Goal: Task Accomplishment & Management: Manage account settings

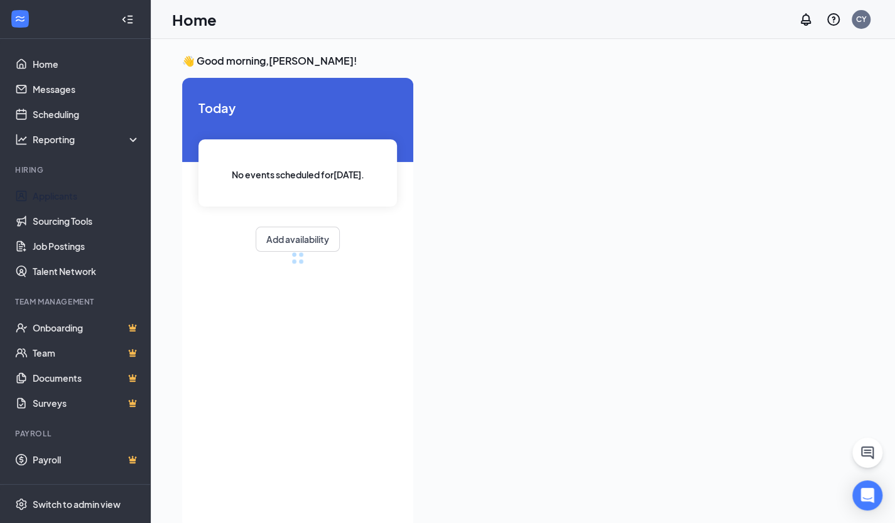
click at [74, 195] on link "Applicants" at bounding box center [86, 195] width 107 height 25
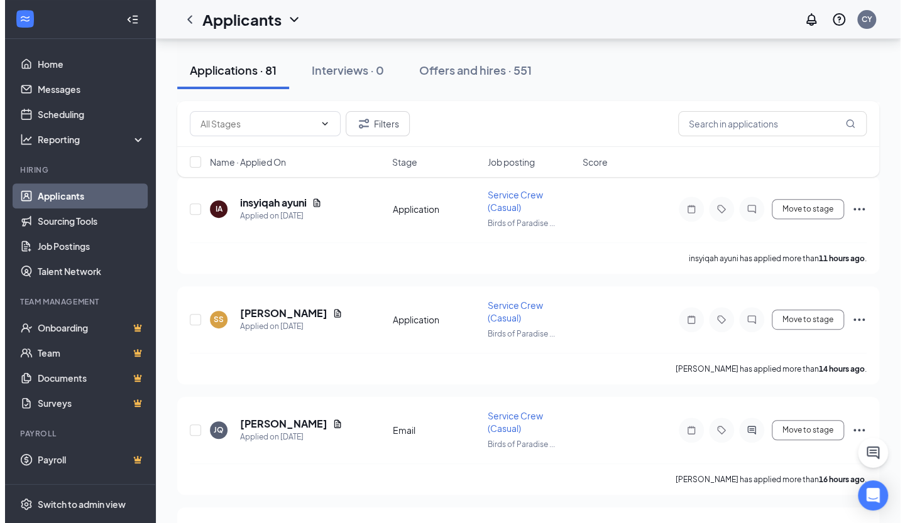
scroll to position [241, 0]
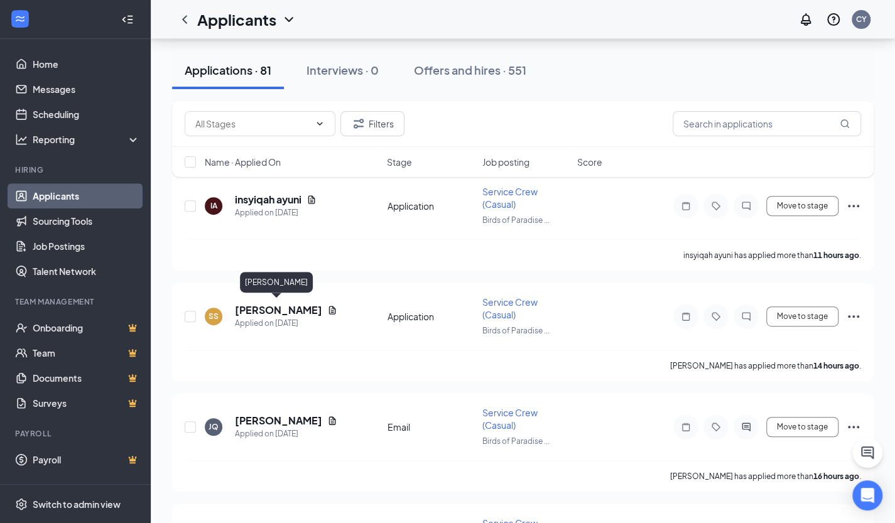
click at [259, 305] on h5 "[PERSON_NAME]" at bounding box center [278, 310] width 87 height 14
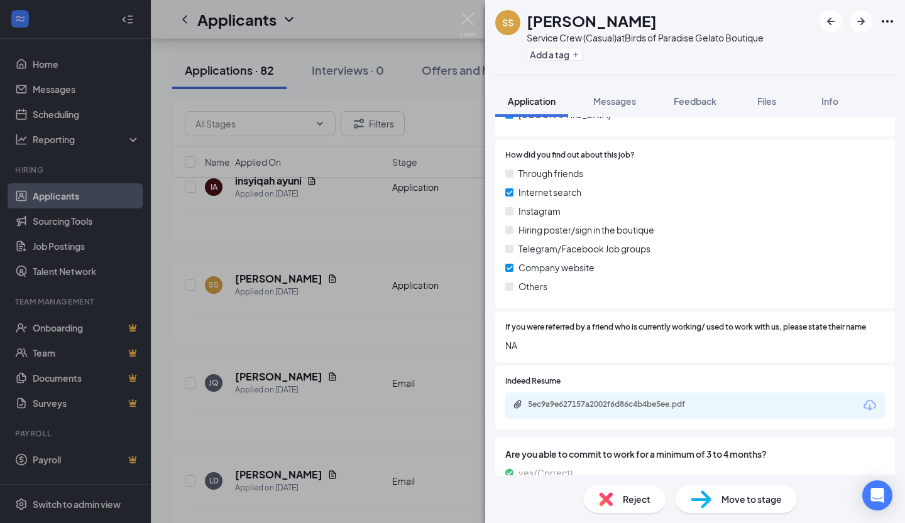
scroll to position [805, 0]
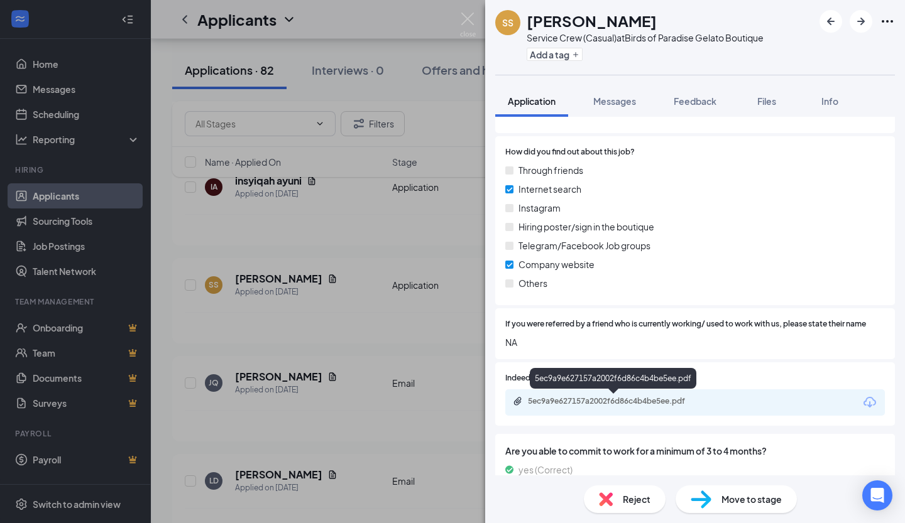
click at [645, 404] on div "5ec9a9e627157a2002f6d86c4b4be5ee.pdf" at bounding box center [616, 401] width 176 height 10
click at [618, 498] on div "Reject" at bounding box center [625, 500] width 82 height 28
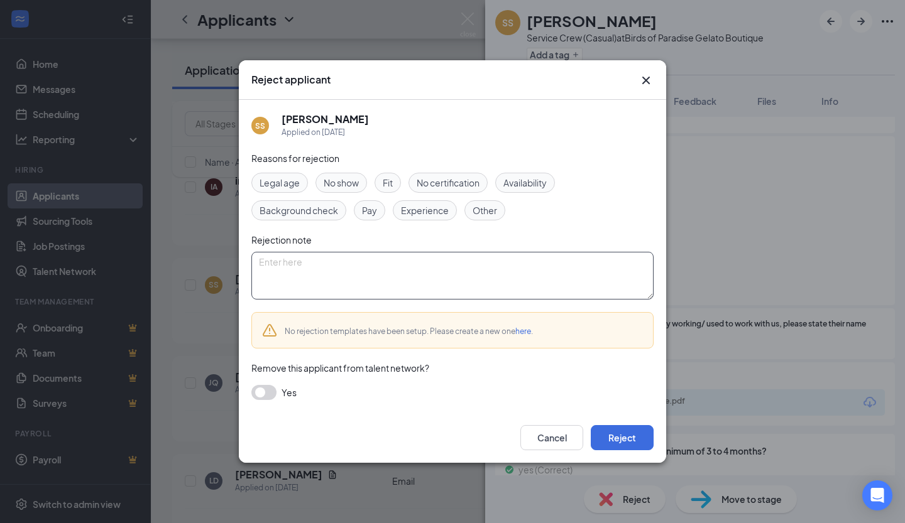
click at [369, 272] on textarea at bounding box center [452, 276] width 402 height 48
type textarea "over 30"
click at [640, 442] on button "Reject" at bounding box center [621, 437] width 63 height 25
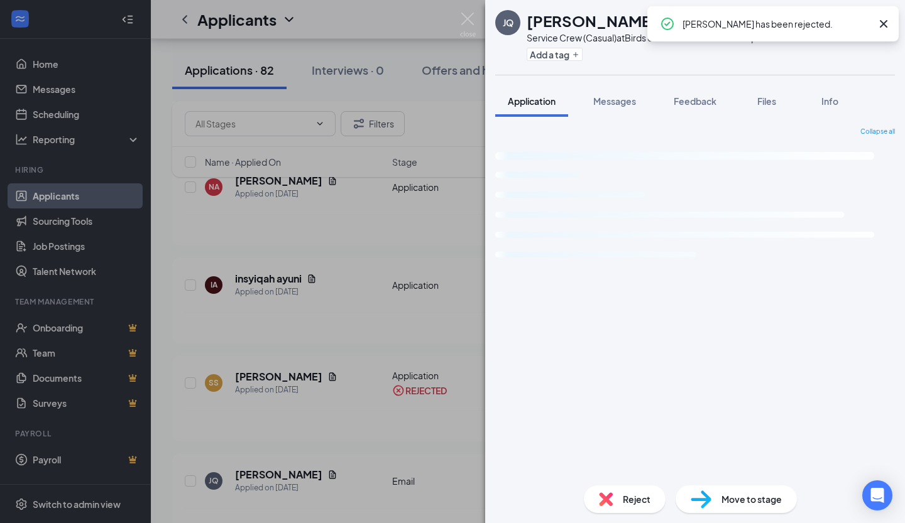
click at [464, 18] on img at bounding box center [468, 25] width 16 height 24
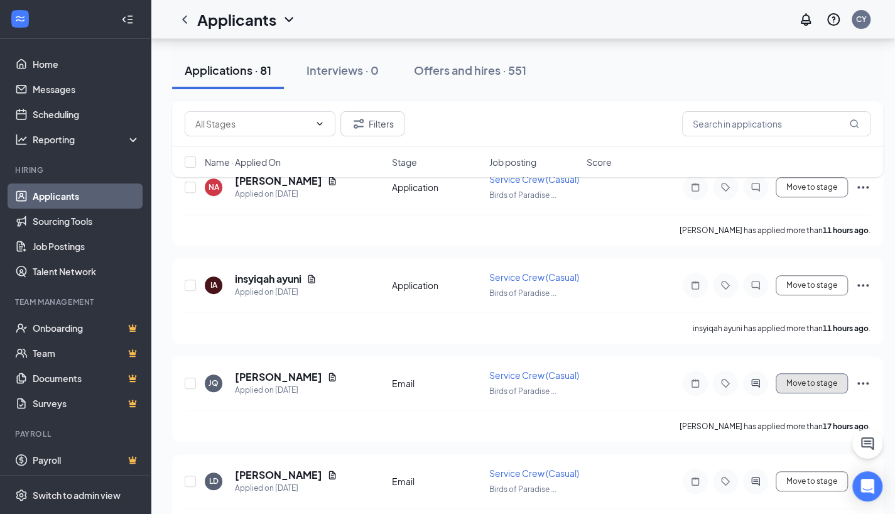
click at [829, 393] on button "Move to stage" at bounding box center [812, 383] width 72 height 20
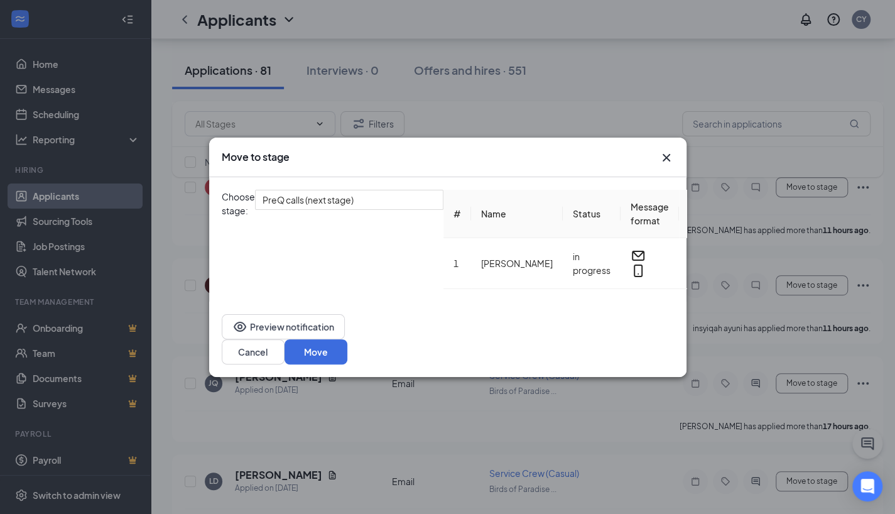
click at [436, 204] on span "PreQ calls (next stage)" at bounding box center [349, 199] width 173 height 19
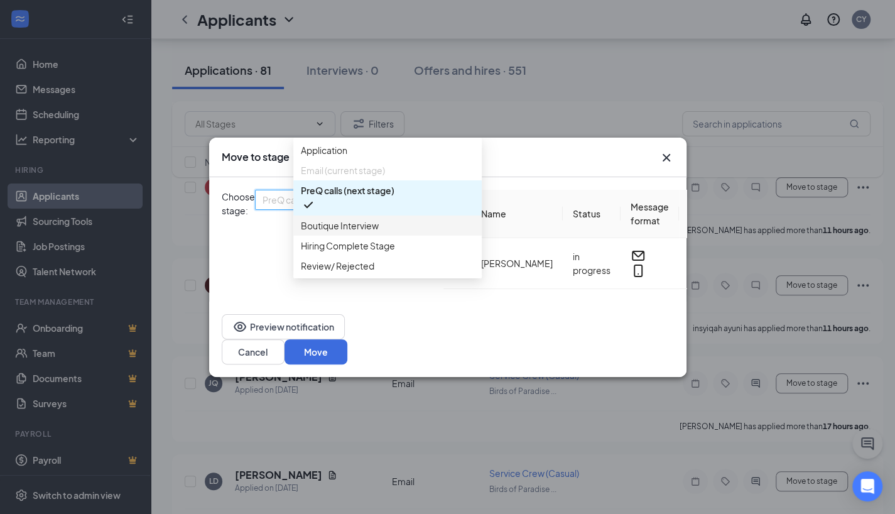
click at [366, 232] on span "Boutique Interview" at bounding box center [340, 226] width 78 height 14
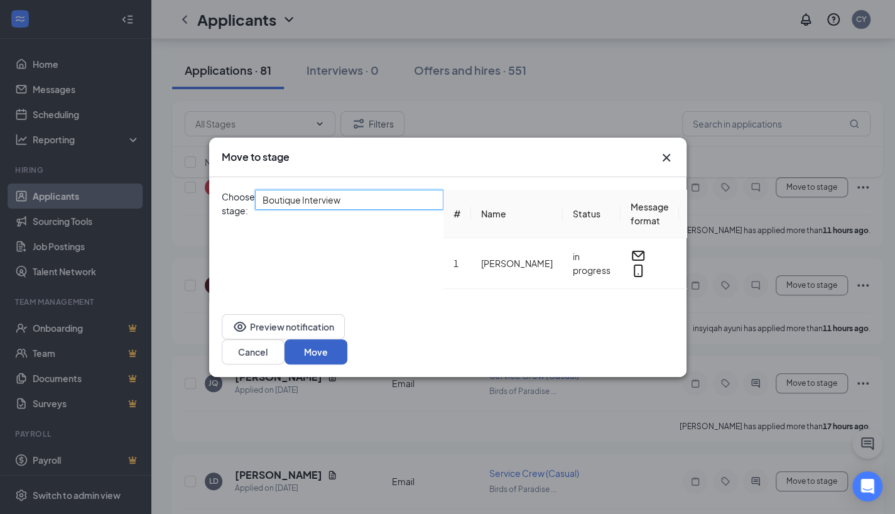
click at [347, 344] on button "Move" at bounding box center [316, 351] width 63 height 25
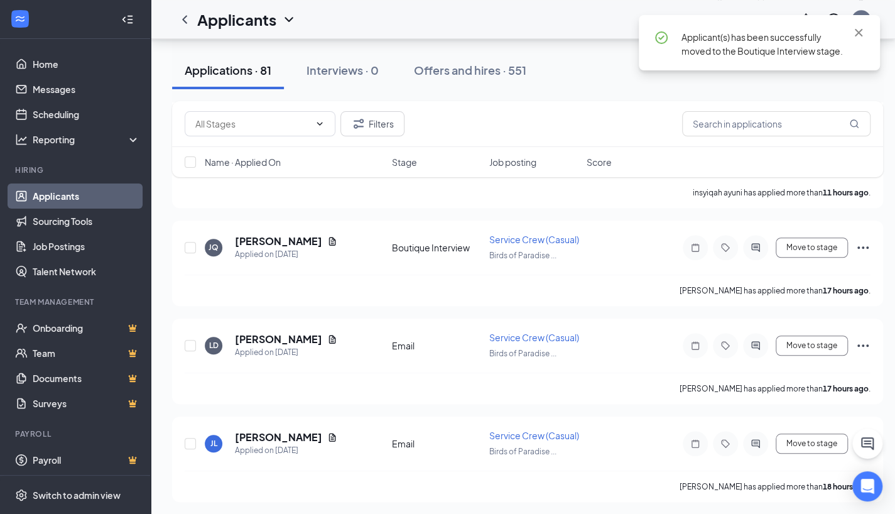
scroll to position [378, 0]
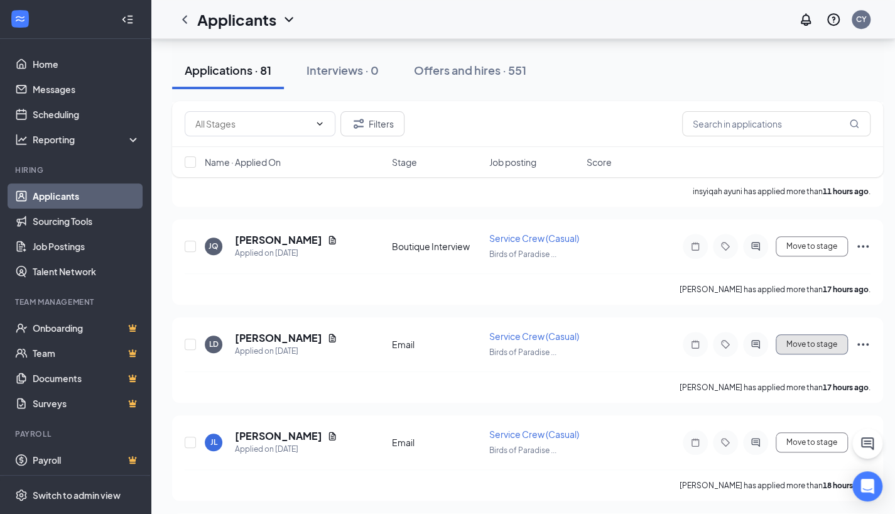
click at [823, 354] on button "Move to stage" at bounding box center [812, 344] width 72 height 20
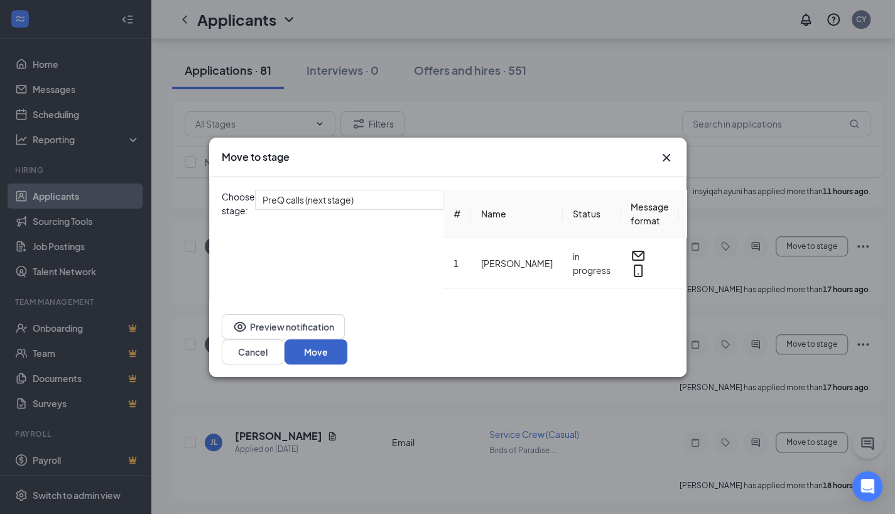
click at [347, 343] on button "Move" at bounding box center [316, 351] width 63 height 25
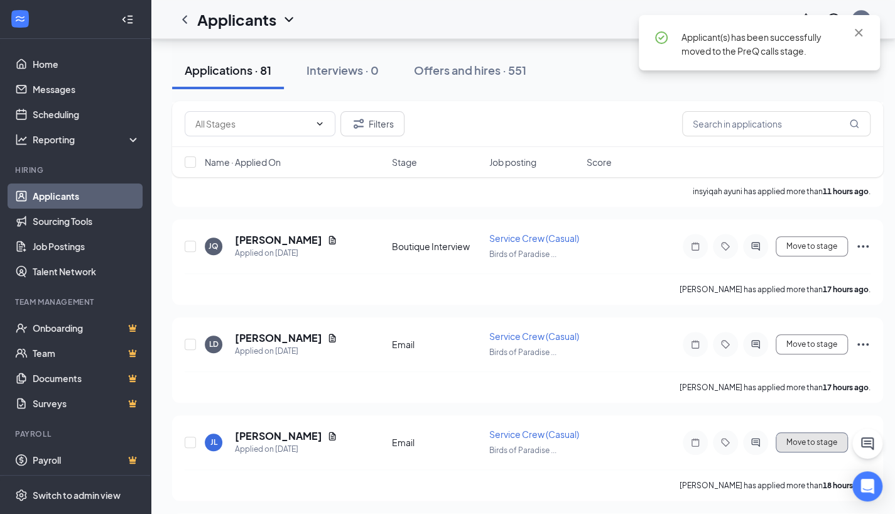
click at [825, 452] on button "Move to stage" at bounding box center [812, 442] width 72 height 20
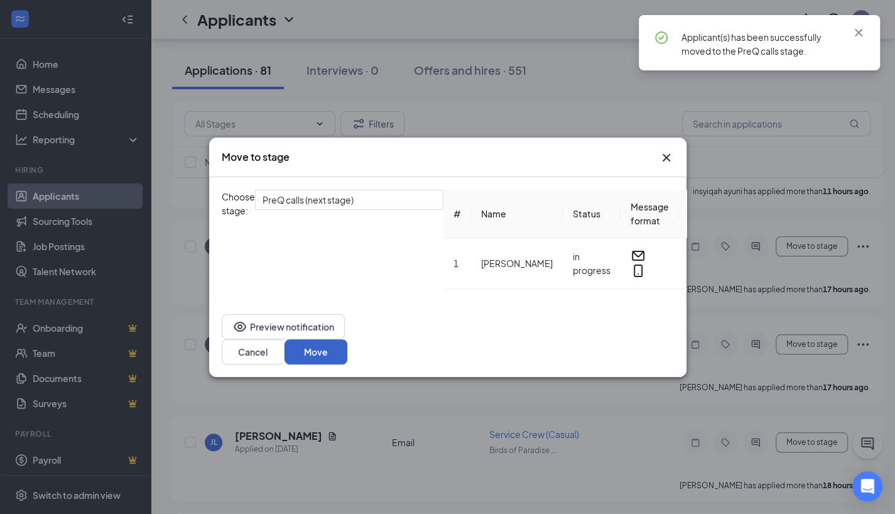
click at [347, 350] on button "Move" at bounding box center [316, 351] width 63 height 25
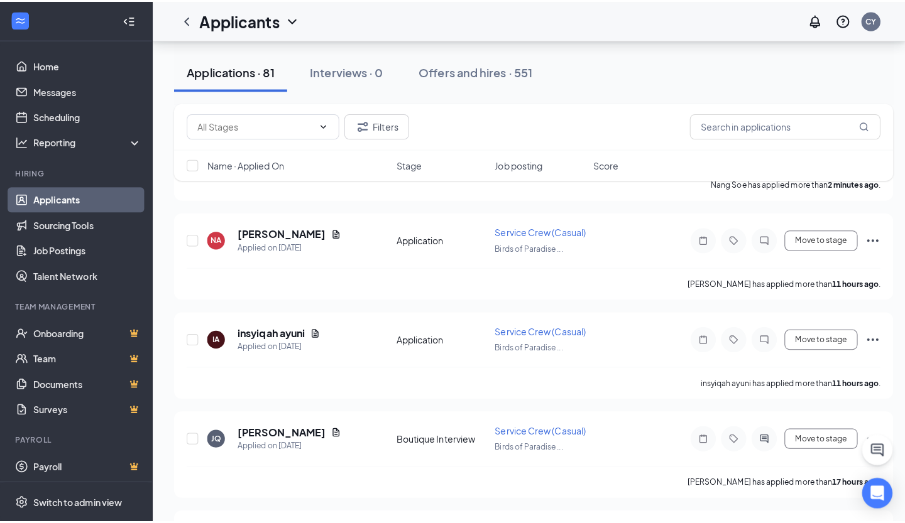
scroll to position [190, 0]
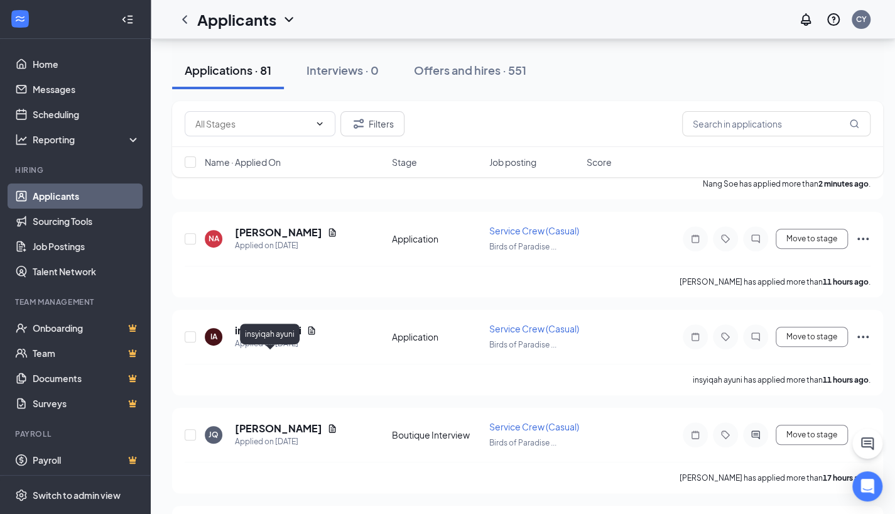
click at [290, 337] on h5 "insyiqah ayuni" at bounding box center [268, 331] width 67 height 14
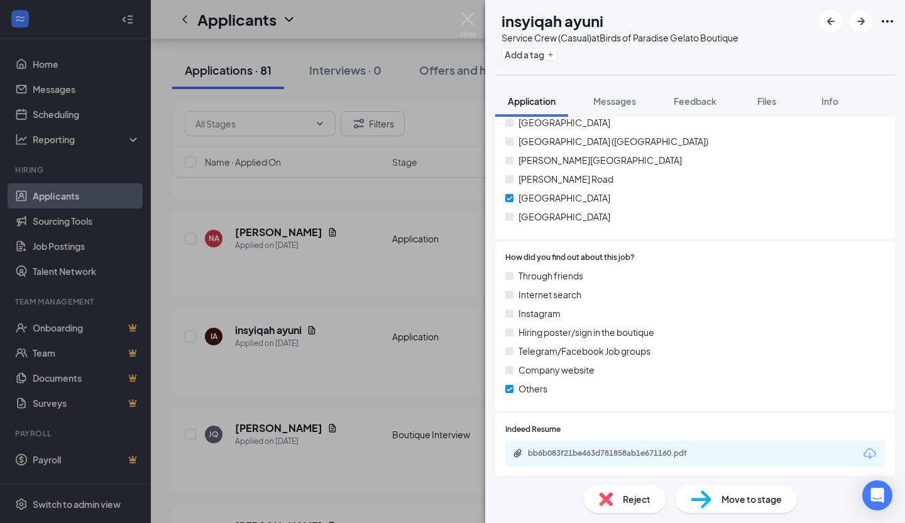
scroll to position [833, 0]
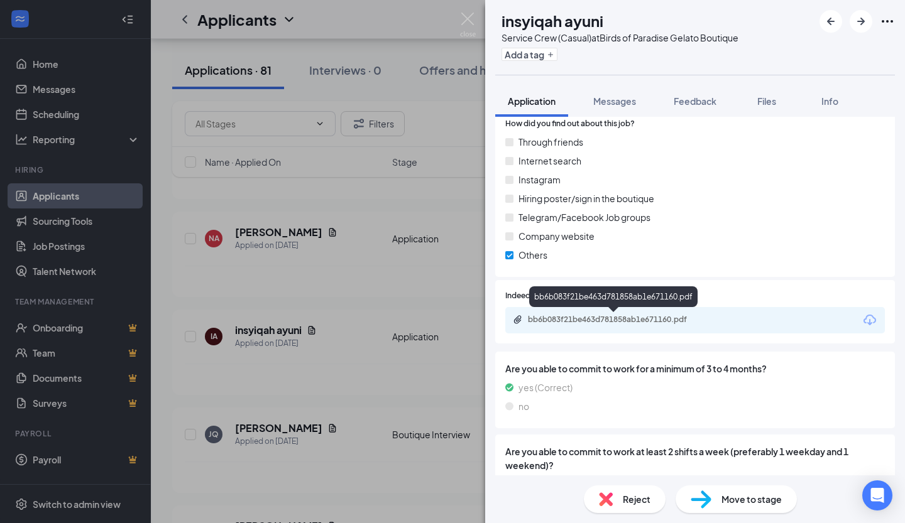
click at [652, 320] on div "bb6b083f21be463d781858ab1e671160.pdf" at bounding box center [616, 320] width 176 height 10
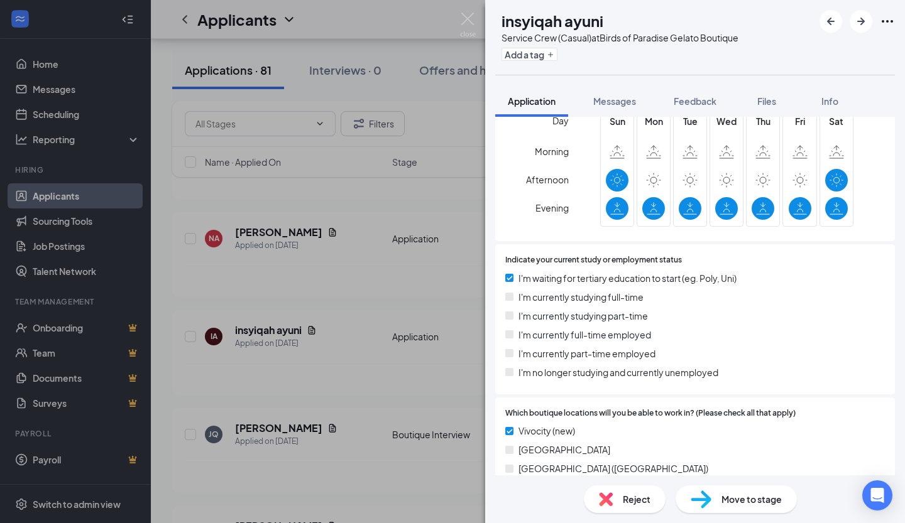
scroll to position [459, 0]
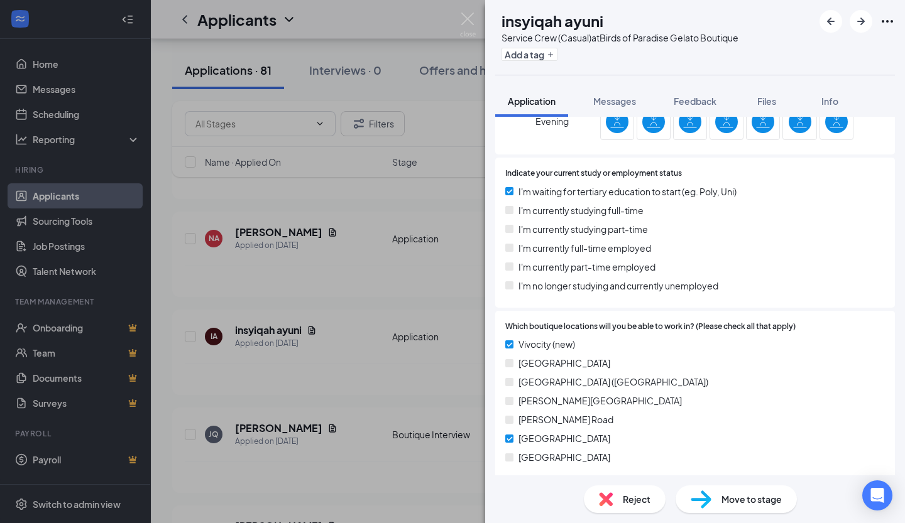
click at [779, 501] on span "Move to stage" at bounding box center [751, 499] width 60 height 14
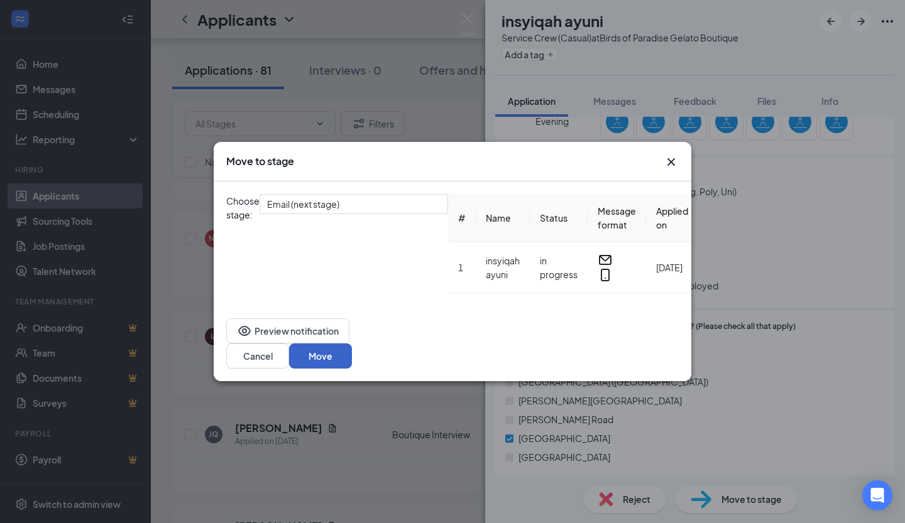
click at [352, 347] on button "Move" at bounding box center [320, 356] width 63 height 25
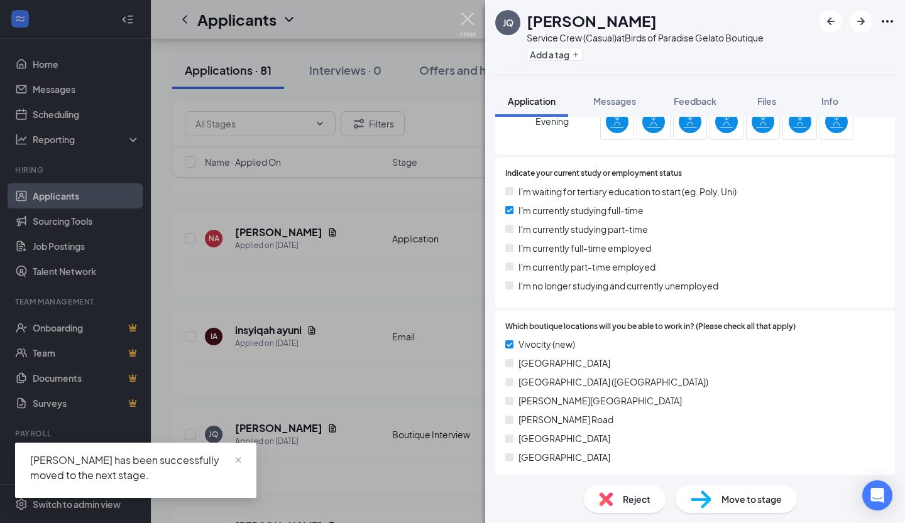
click at [467, 18] on img at bounding box center [468, 25] width 16 height 24
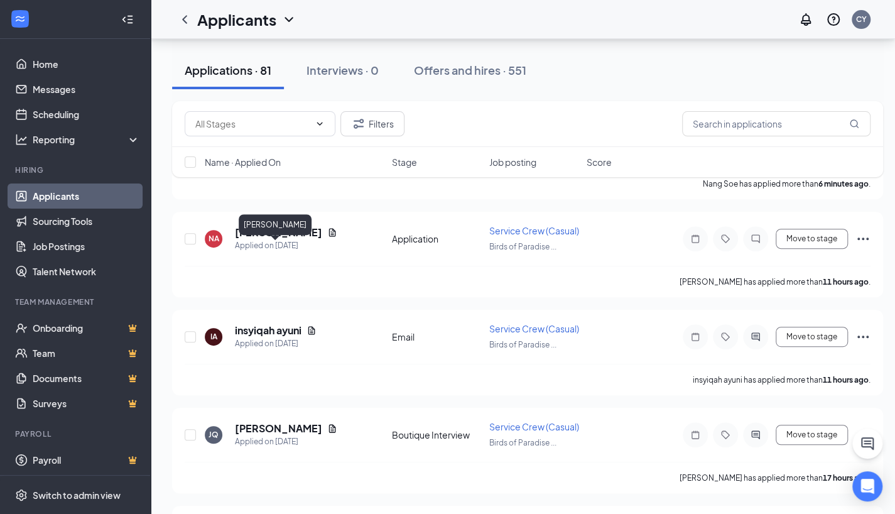
click at [293, 239] on h5 "[PERSON_NAME]" at bounding box center [278, 233] width 87 height 14
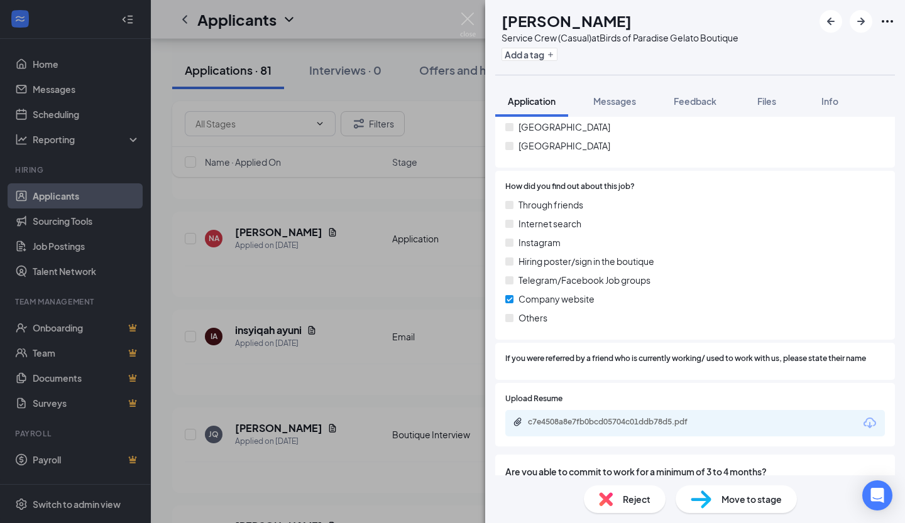
scroll to position [775, 0]
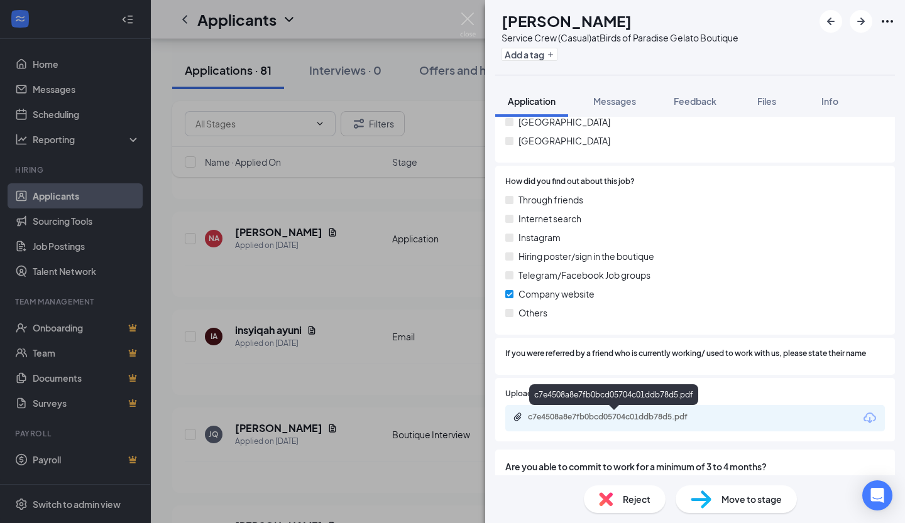
click at [678, 418] on div "c7e4508a8e7fb0bcd05704c01ddb78d5.pdf" at bounding box center [616, 417] width 176 height 10
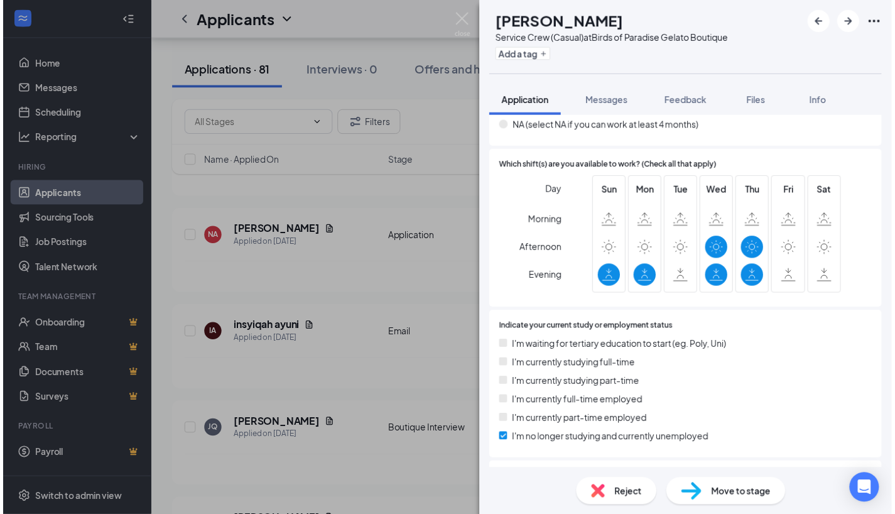
scroll to position [299, 0]
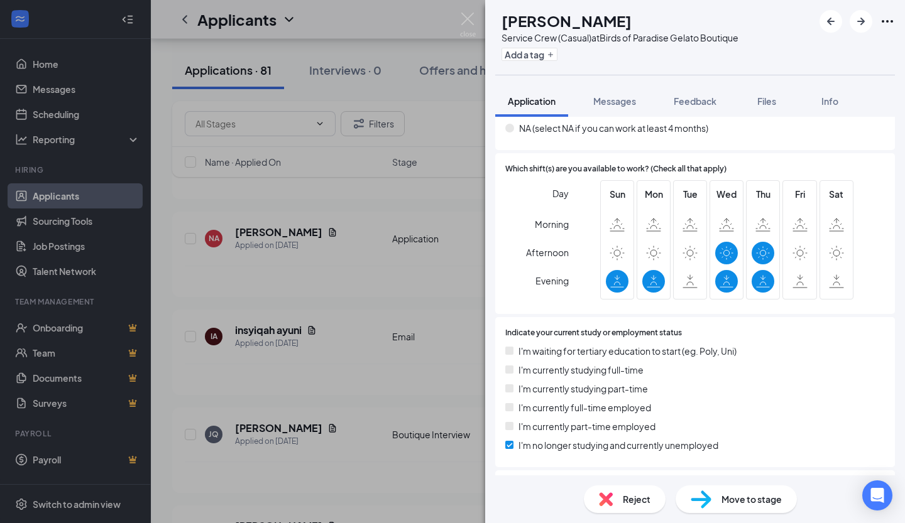
click at [744, 505] on span "Move to stage" at bounding box center [751, 499] width 60 height 14
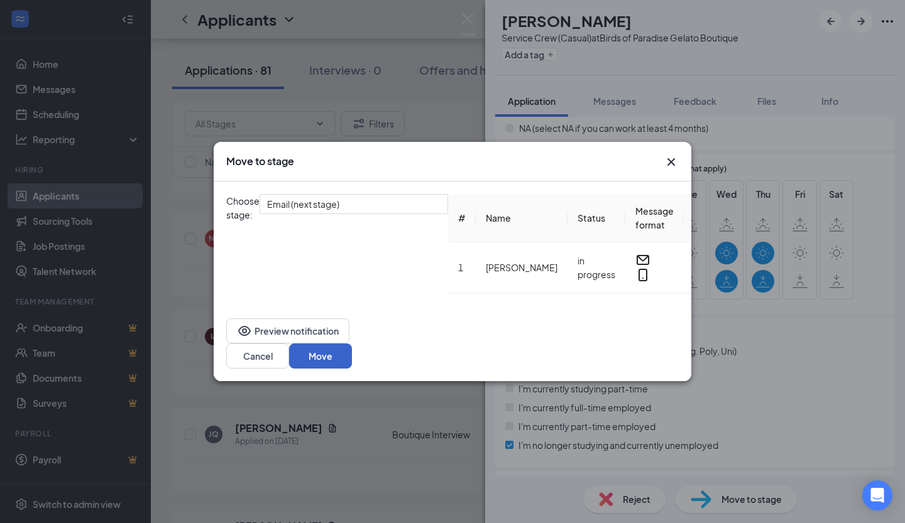
click at [352, 354] on button "Move" at bounding box center [320, 356] width 63 height 25
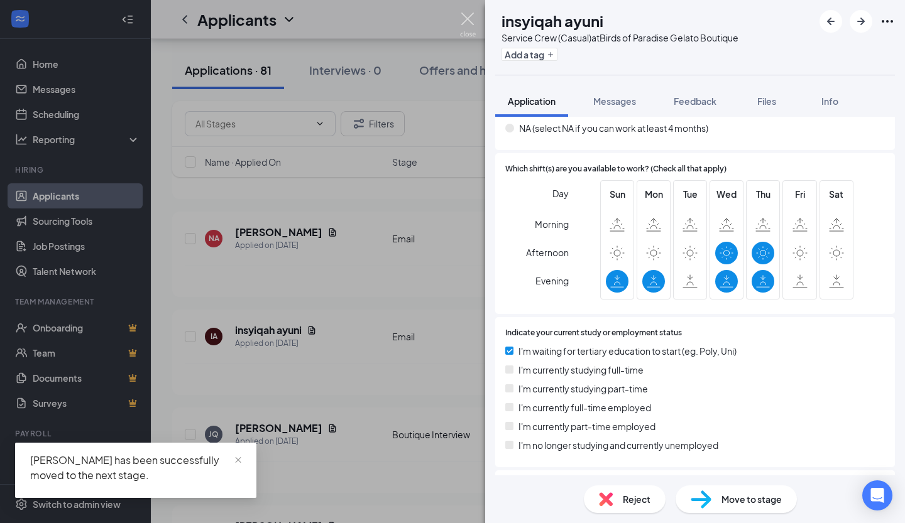
click at [470, 18] on img at bounding box center [468, 25] width 16 height 24
